Goal: Obtain resource: Download file/media

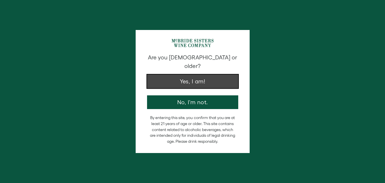
click at [222, 79] on button "Yes, I am!" at bounding box center [192, 81] width 91 height 14
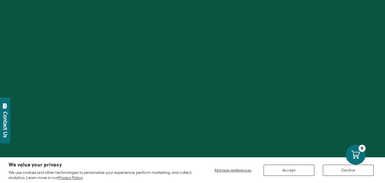
scroll to position [265, 0]
click at [301, 169] on button "Accept" at bounding box center [289, 170] width 51 height 11
click at [293, 170] on button "Accept" at bounding box center [289, 170] width 51 height 11
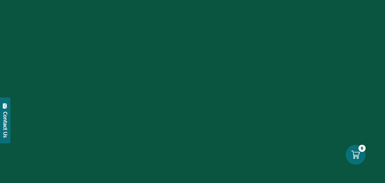
scroll to position [646, 0]
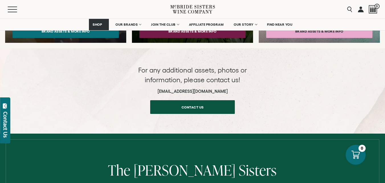
click at [279, 94] on div "For any additional assets, photos or information, please contact us! trademarke…" at bounding box center [192, 89] width 385 height 48
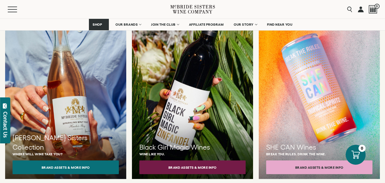
scroll to position [511, 0]
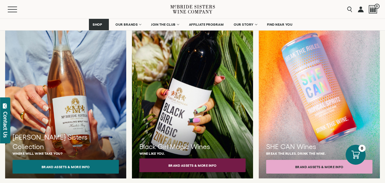
click at [214, 160] on button "Brand Assets & More Info" at bounding box center [192, 165] width 106 height 14
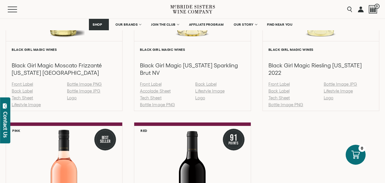
scroll to position [529, 0]
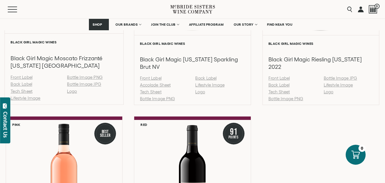
click at [18, 92] on link "Tech Sheet" at bounding box center [22, 91] width 22 height 5
click at [88, 77] on link "Bottle Image PNG" at bounding box center [85, 77] width 36 height 5
